Goal: Task Accomplishment & Management: Use online tool/utility

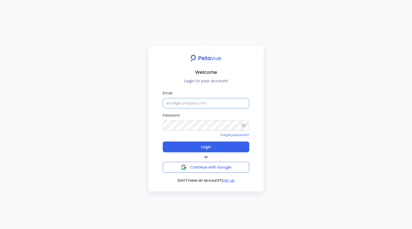
type input "[EMAIL_ADDRESS][DOMAIN_NAME]"
click at [200, 102] on input "[EMAIL_ADDRESS][DOMAIN_NAME]" at bounding box center [206, 103] width 86 height 10
type input "t"
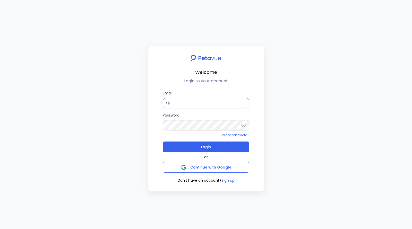
type input "t"
type input "[EMAIL_ADDRESS][DOMAIN_NAME]"
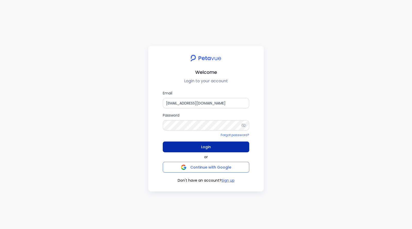
click at [200, 150] on button "Login" at bounding box center [206, 147] width 86 height 11
